Goal: Find specific page/section: Find specific page/section

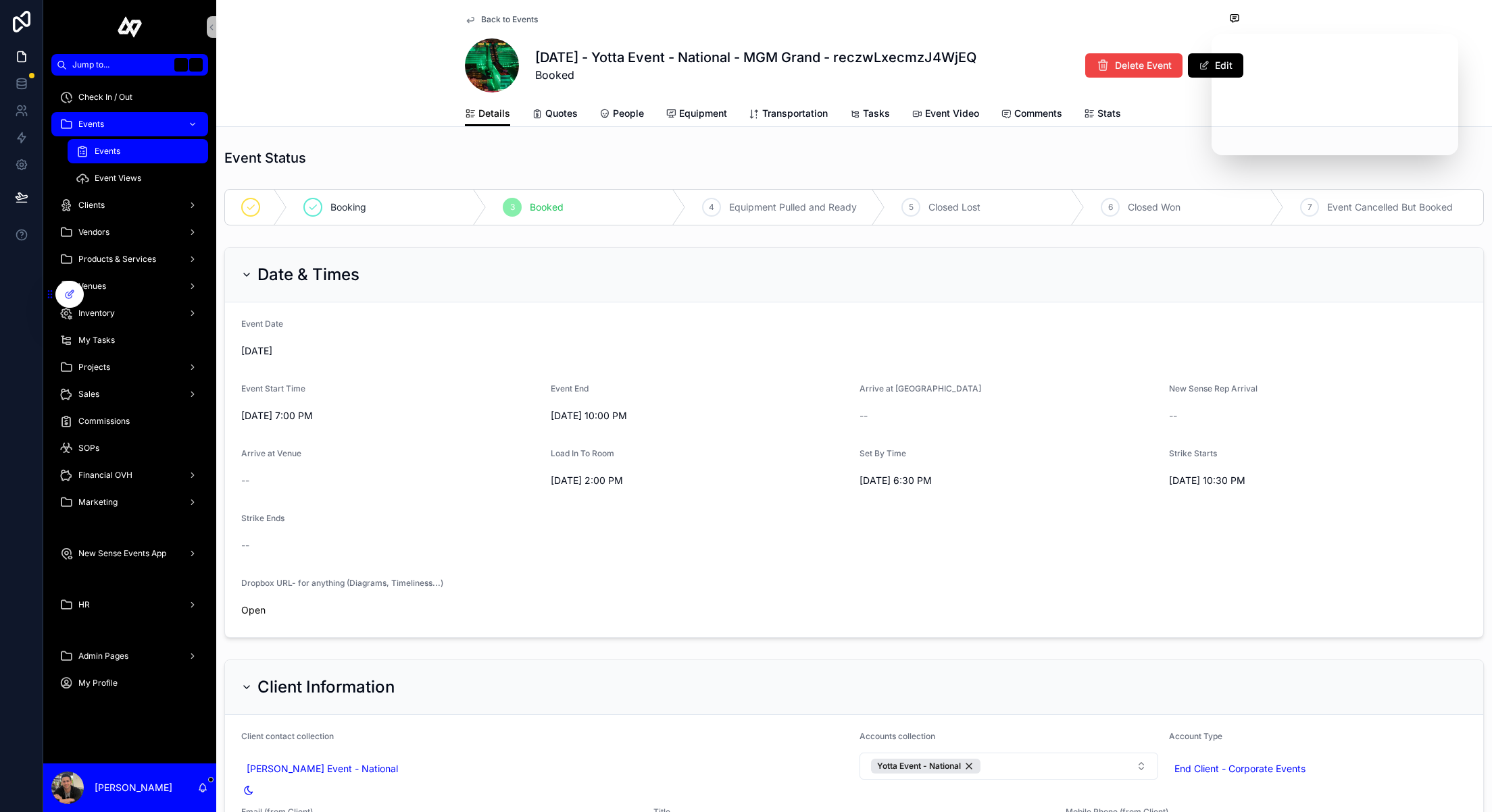
scroll to position [852, 0]
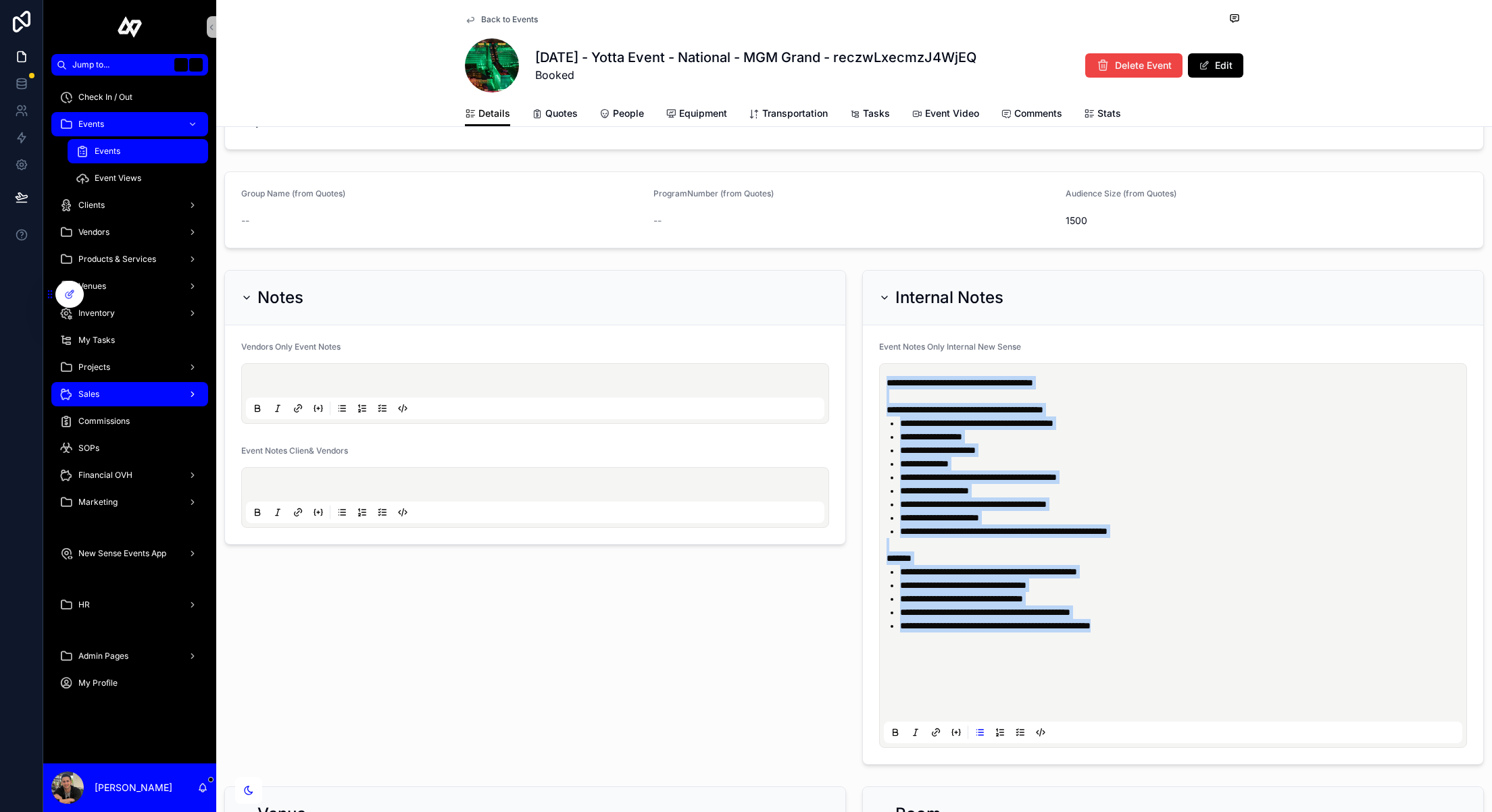
click at [127, 391] on div "Sales" at bounding box center [129, 395] width 140 height 22
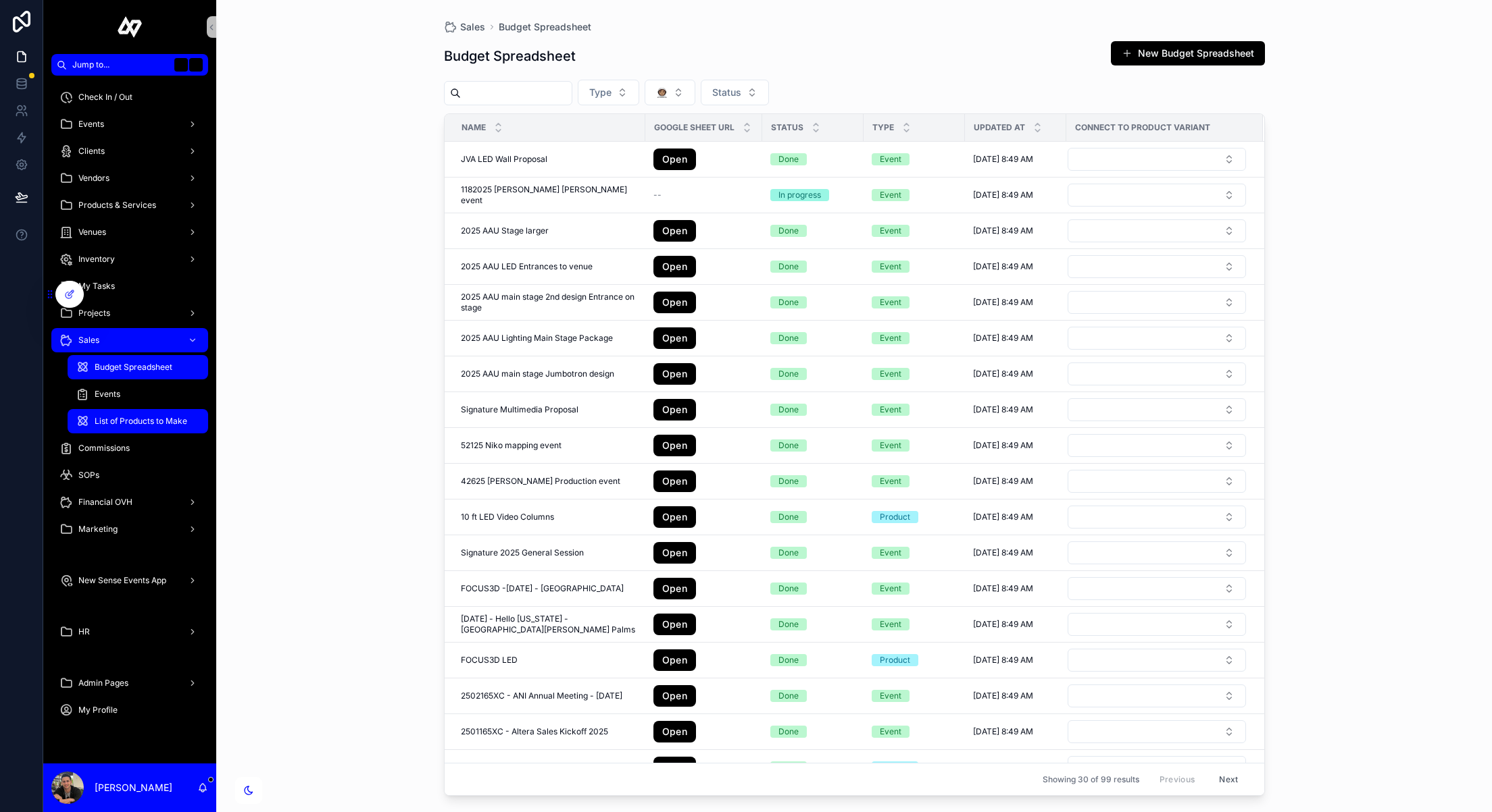
click at [132, 412] on div "List of Products to Make" at bounding box center [138, 422] width 125 height 22
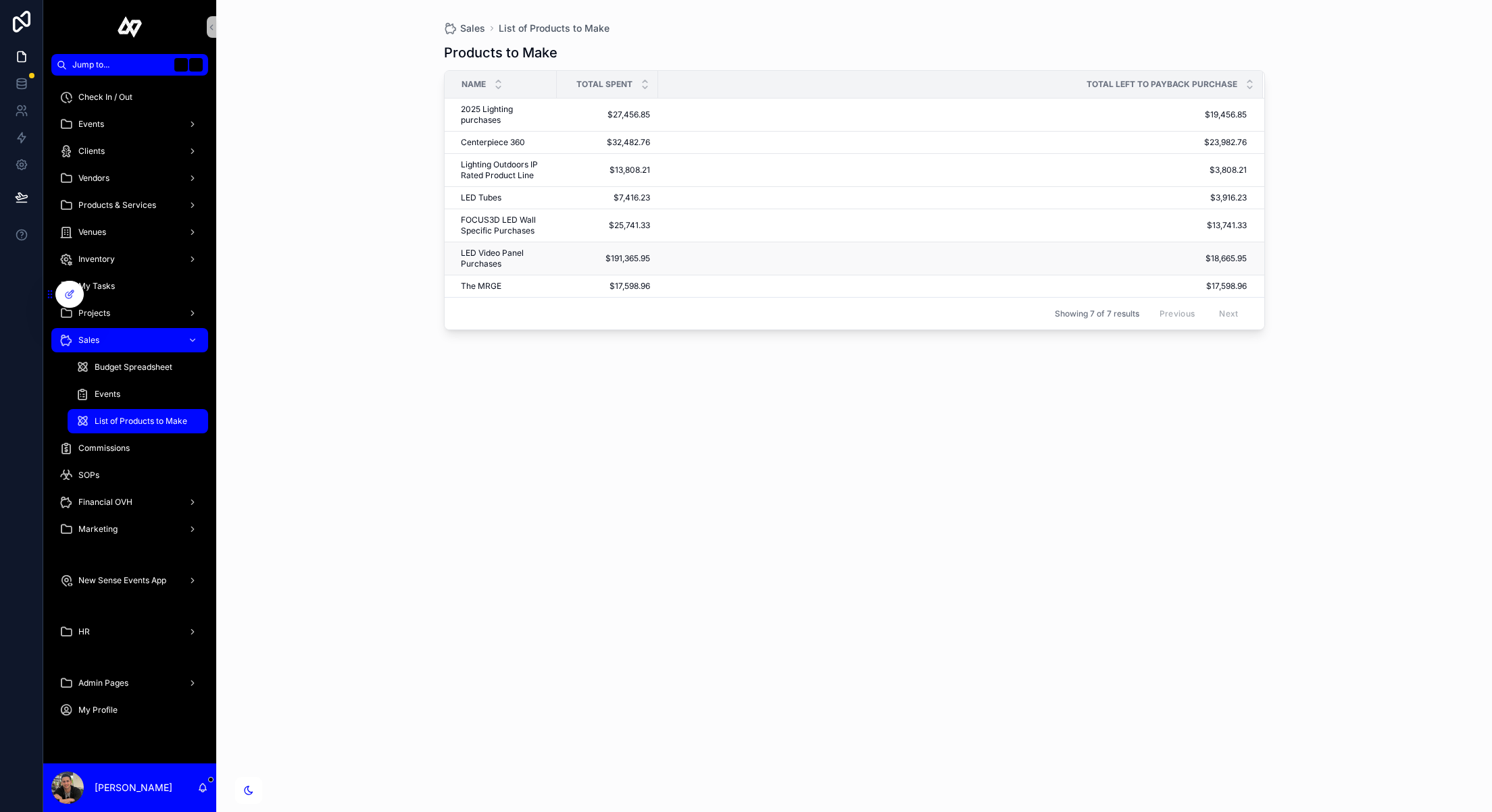
click at [503, 250] on span "LED Video Panel Purchases" at bounding box center [505, 258] width 88 height 22
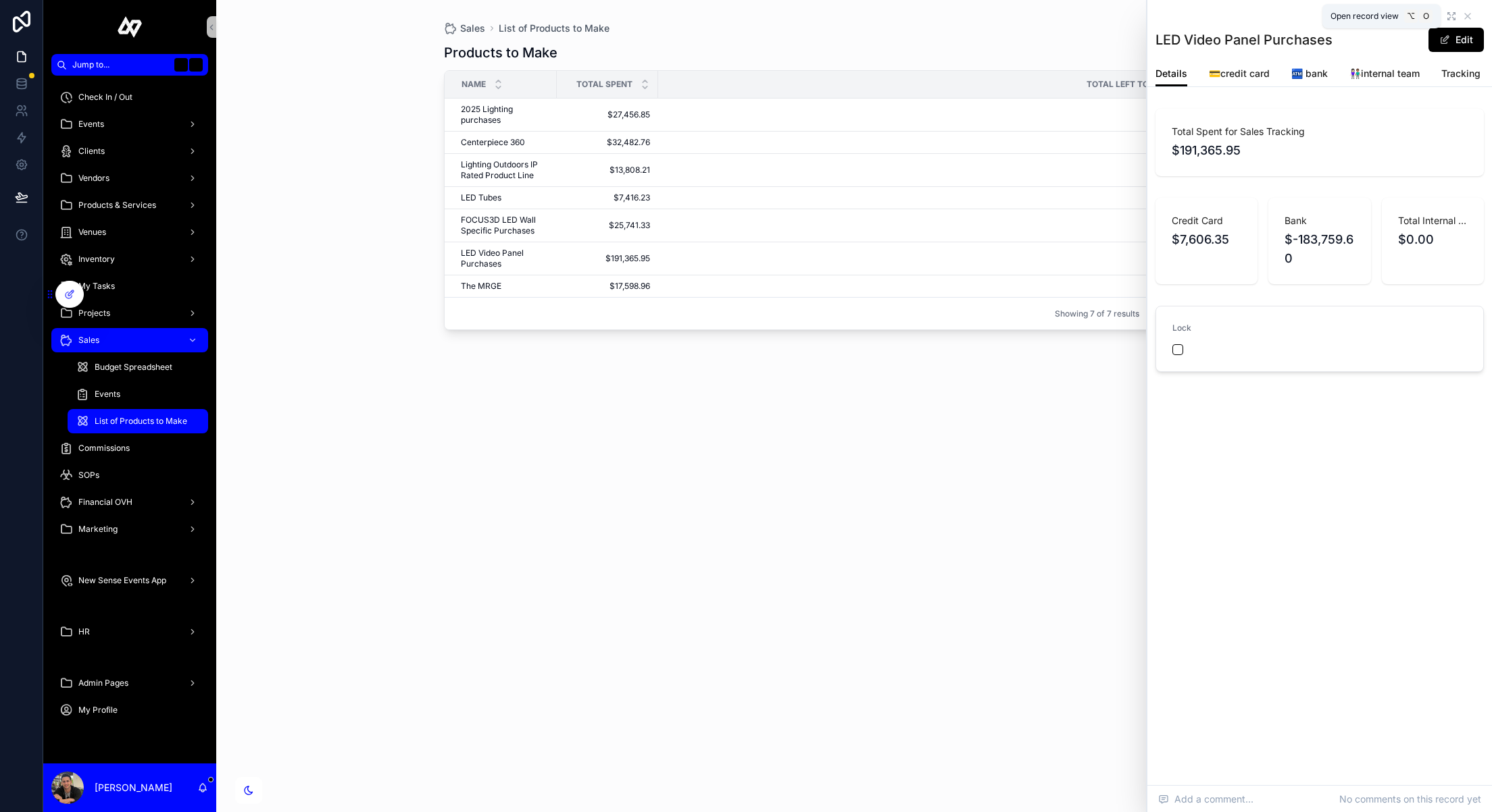
click at [1454, 16] on icon "scrollable content" at bounding box center [1452, 16] width 11 height 11
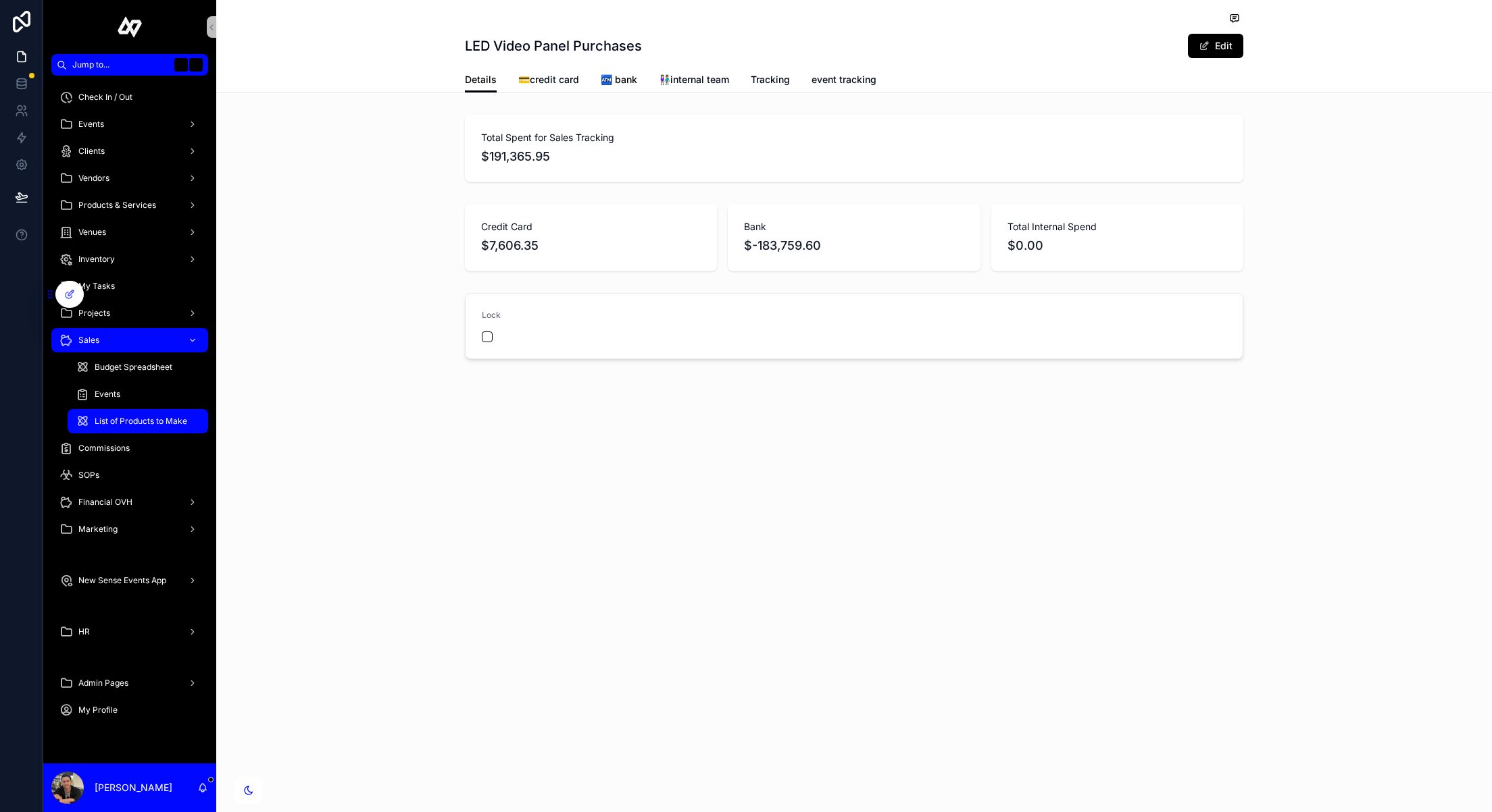
click at [634, 76] on span "🏧 bank" at bounding box center [619, 80] width 37 height 14
